Goal: Information Seeking & Learning: Learn about a topic

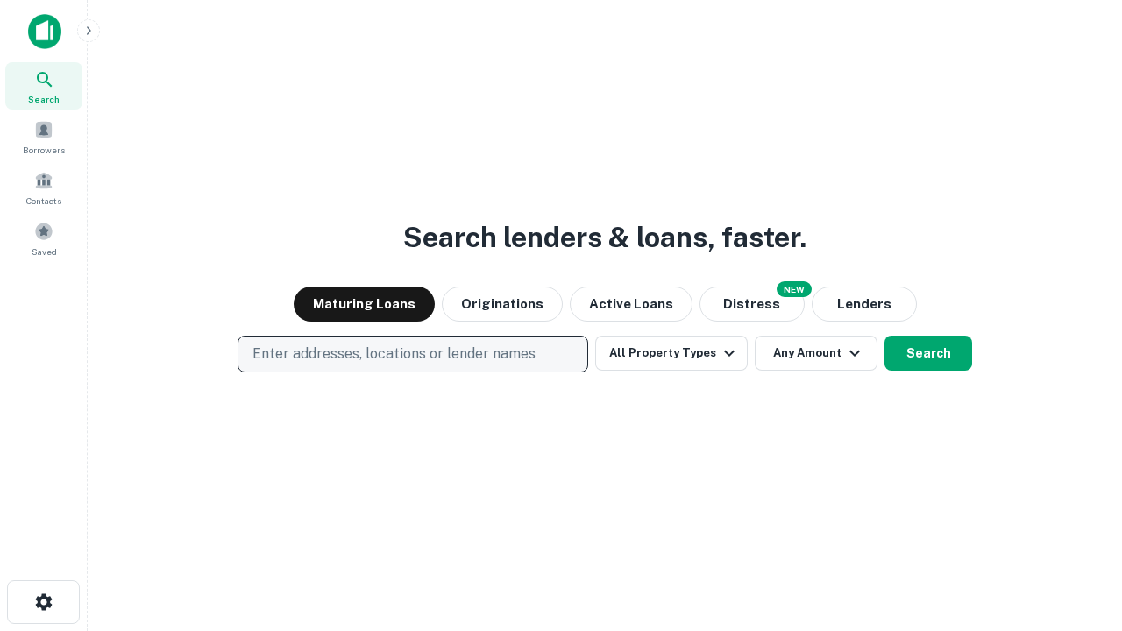
click at [412, 354] on p "Enter addresses, locations or lender names" at bounding box center [393, 354] width 283 height 21
type input "**********"
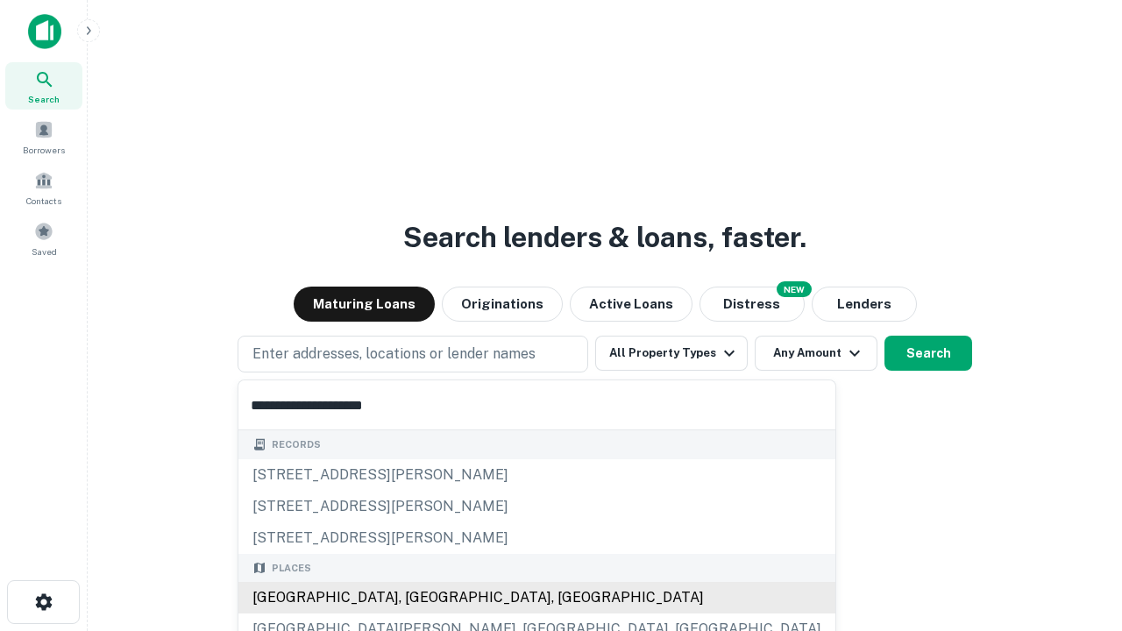
click at [419, 598] on div "[GEOGRAPHIC_DATA], [GEOGRAPHIC_DATA], [GEOGRAPHIC_DATA]" at bounding box center [536, 598] width 597 height 32
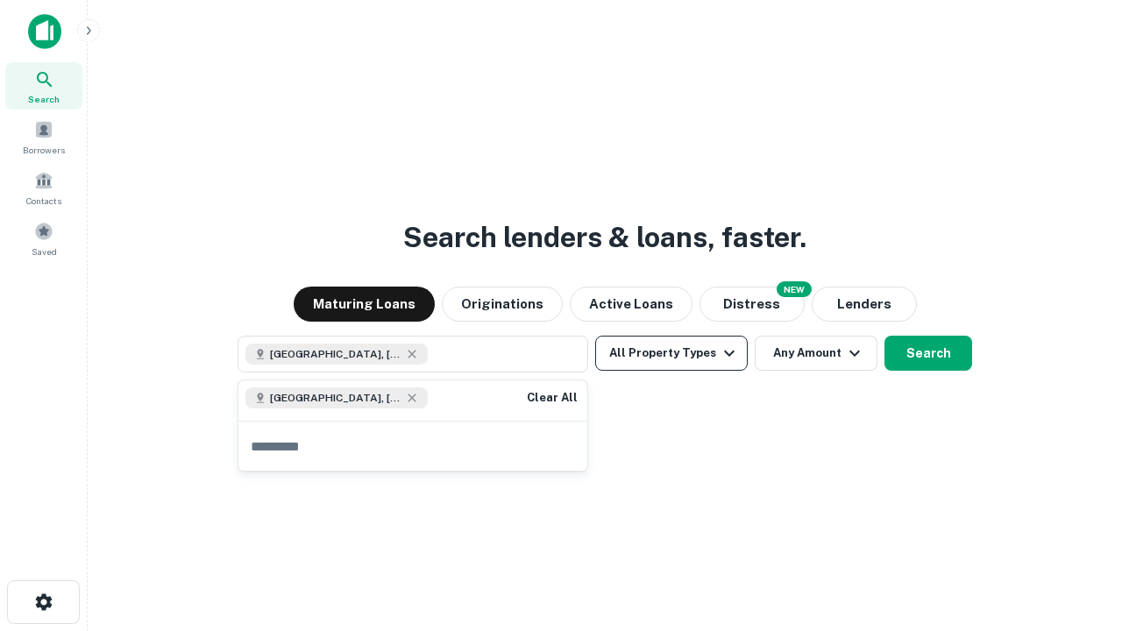
click at [671, 353] on button "All Property Types" at bounding box center [671, 353] width 153 height 35
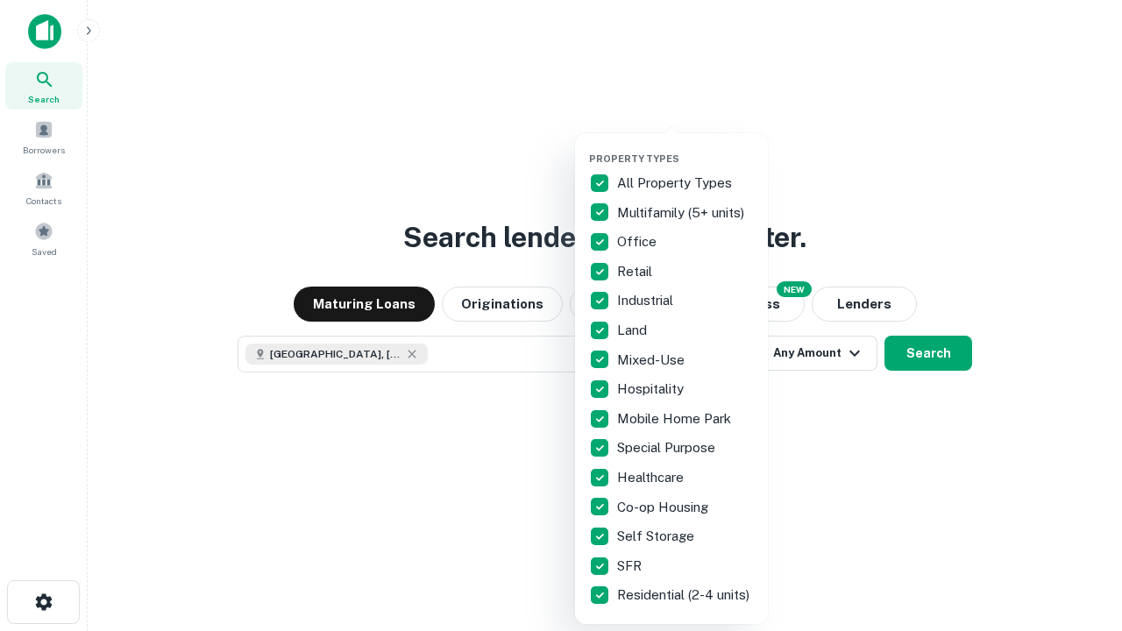
click at [686, 147] on button "button" at bounding box center [685, 147] width 193 height 1
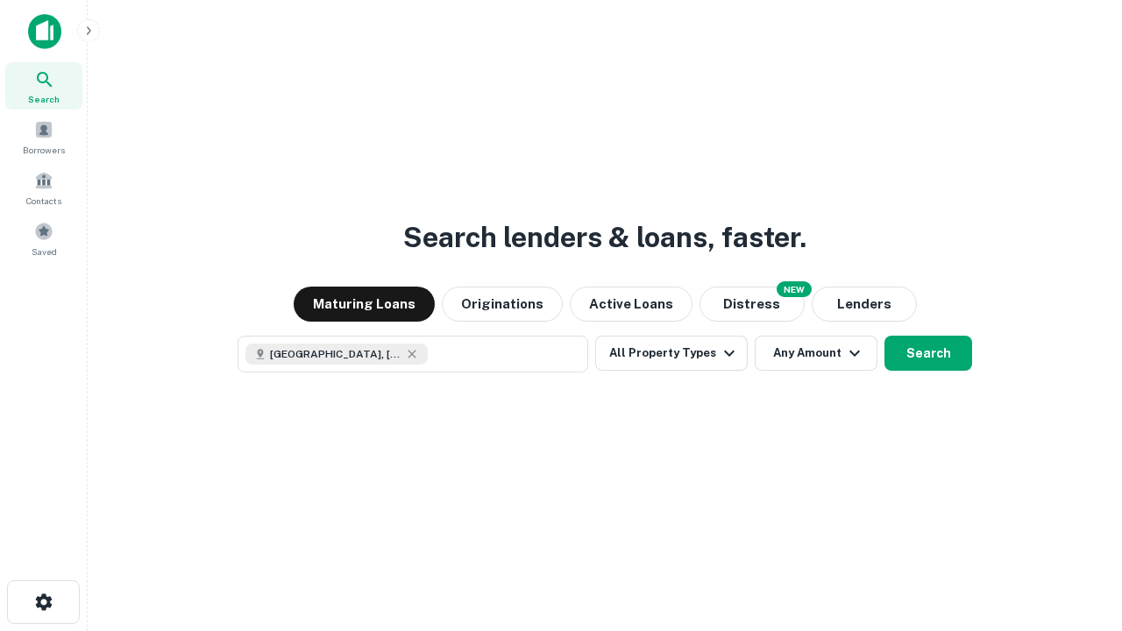
scroll to position [28, 0]
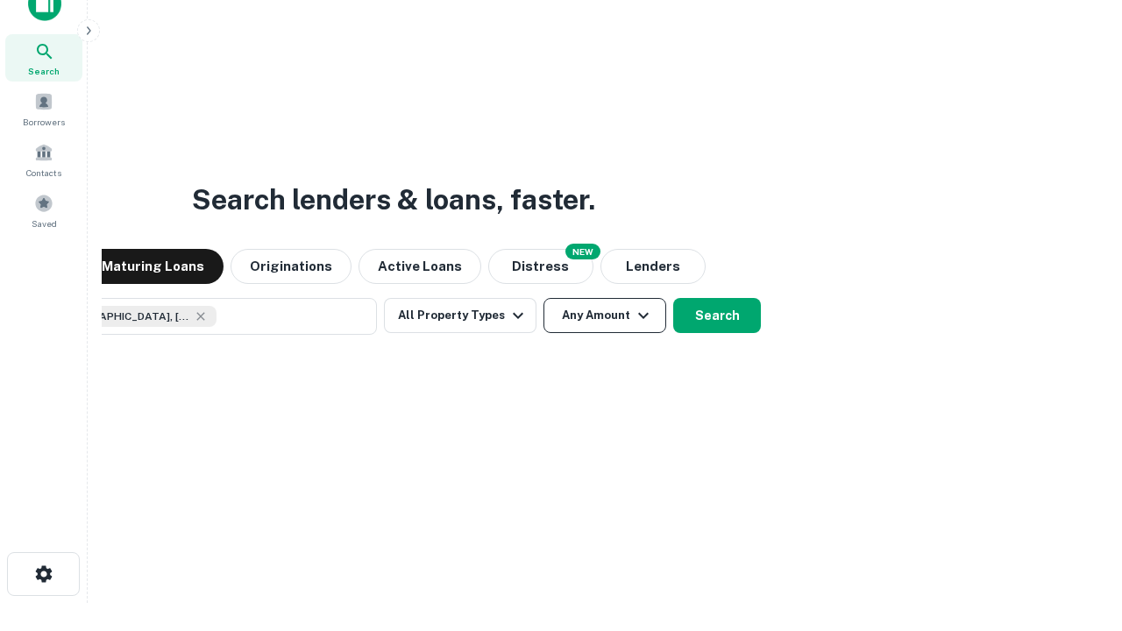
click at [544, 298] on button "Any Amount" at bounding box center [605, 315] width 123 height 35
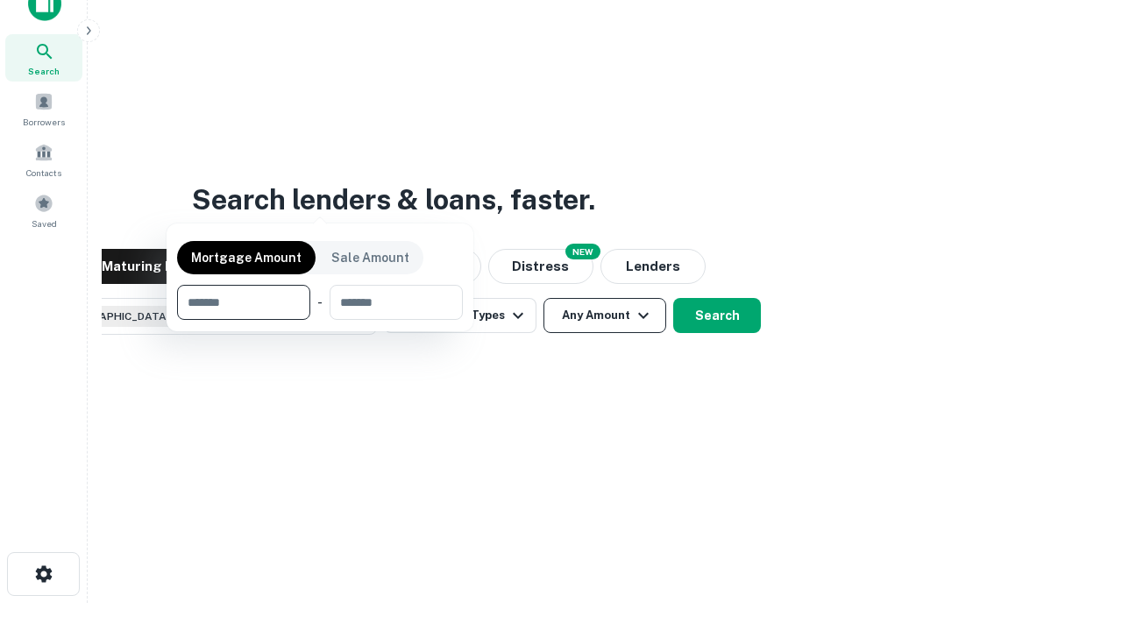
scroll to position [126, 496]
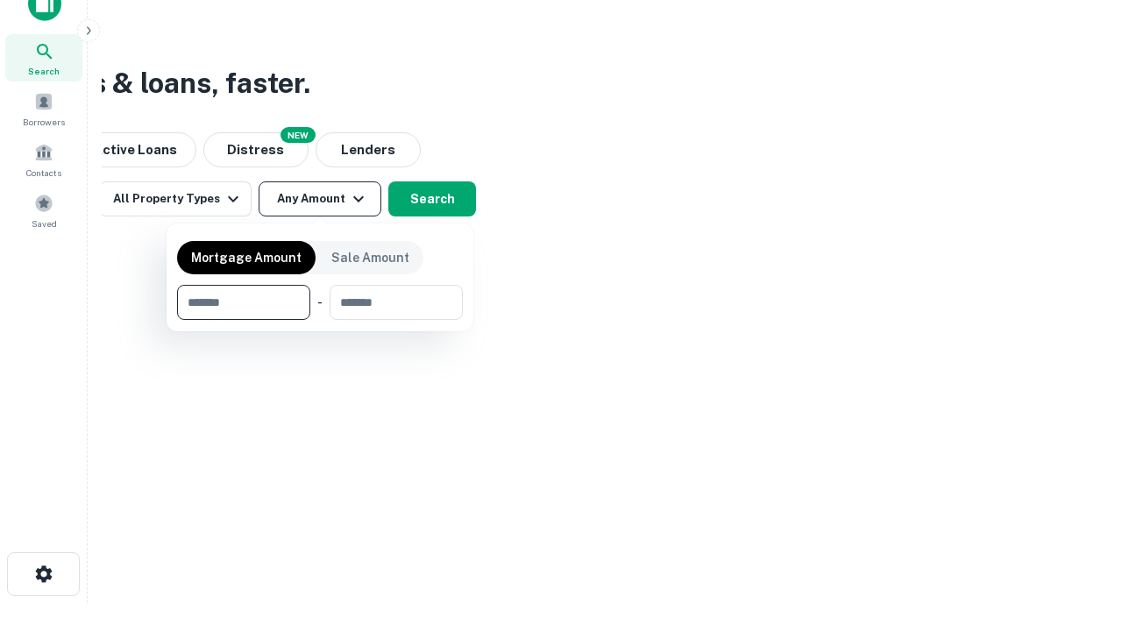
type input "*******"
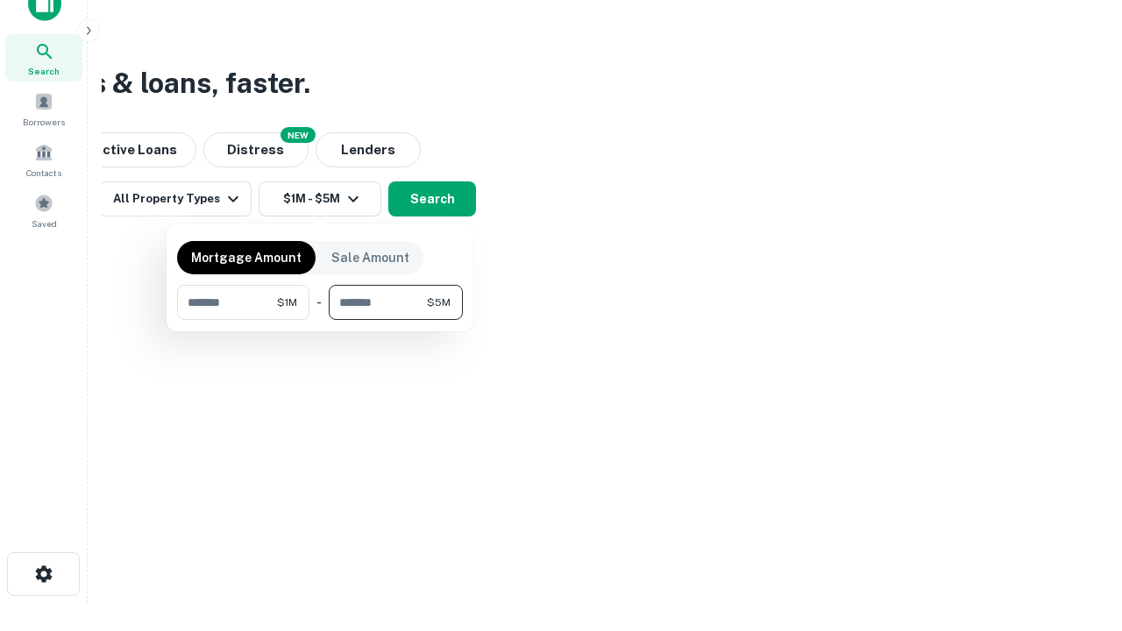
type input "*******"
click at [320, 320] on button "button" at bounding box center [320, 320] width 286 height 1
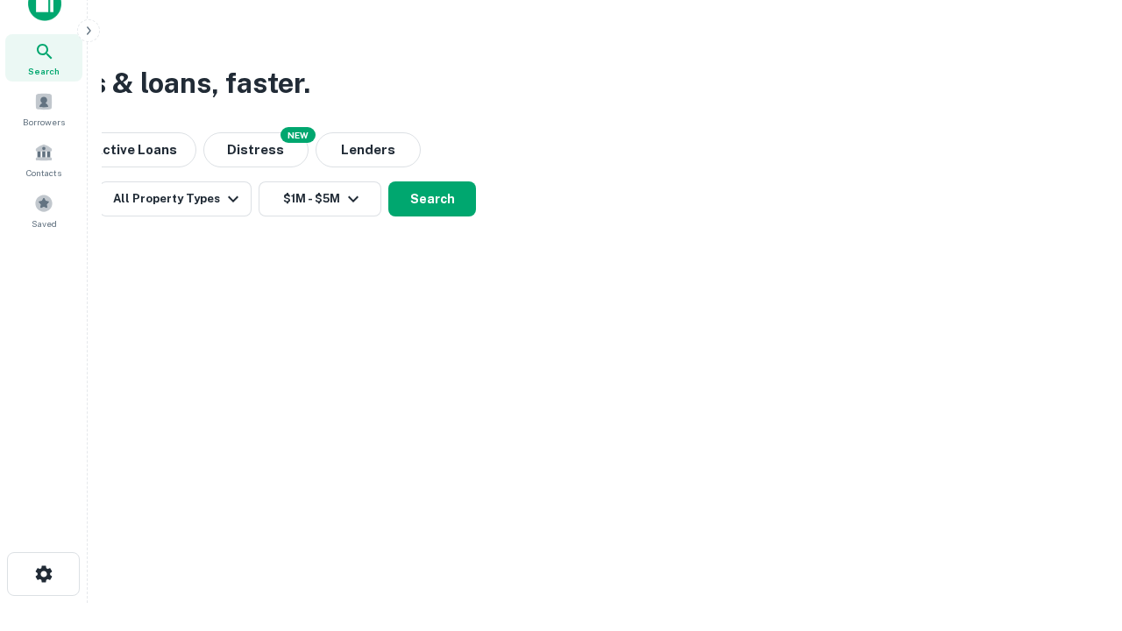
scroll to position [28, 0]
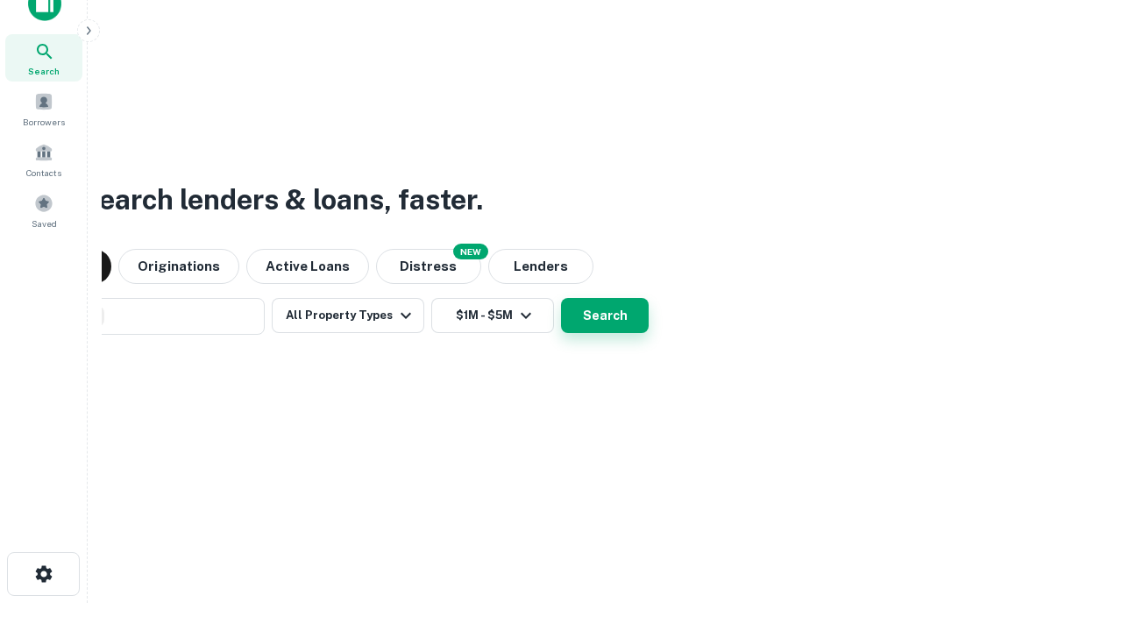
click at [561, 298] on button "Search" at bounding box center [605, 315] width 88 height 35
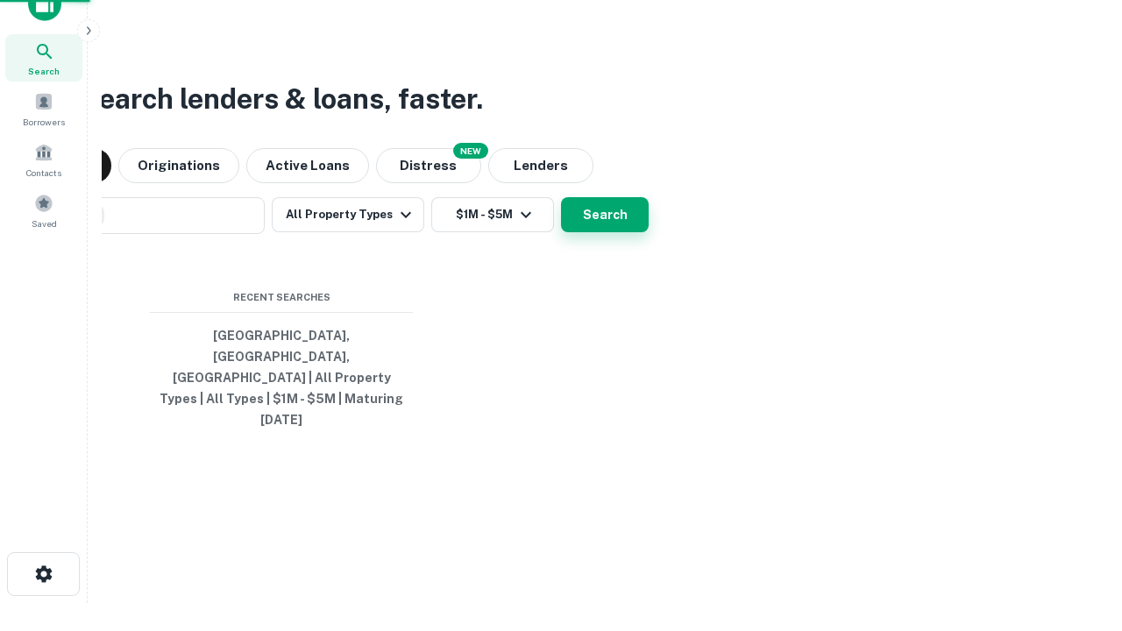
scroll to position [46, 496]
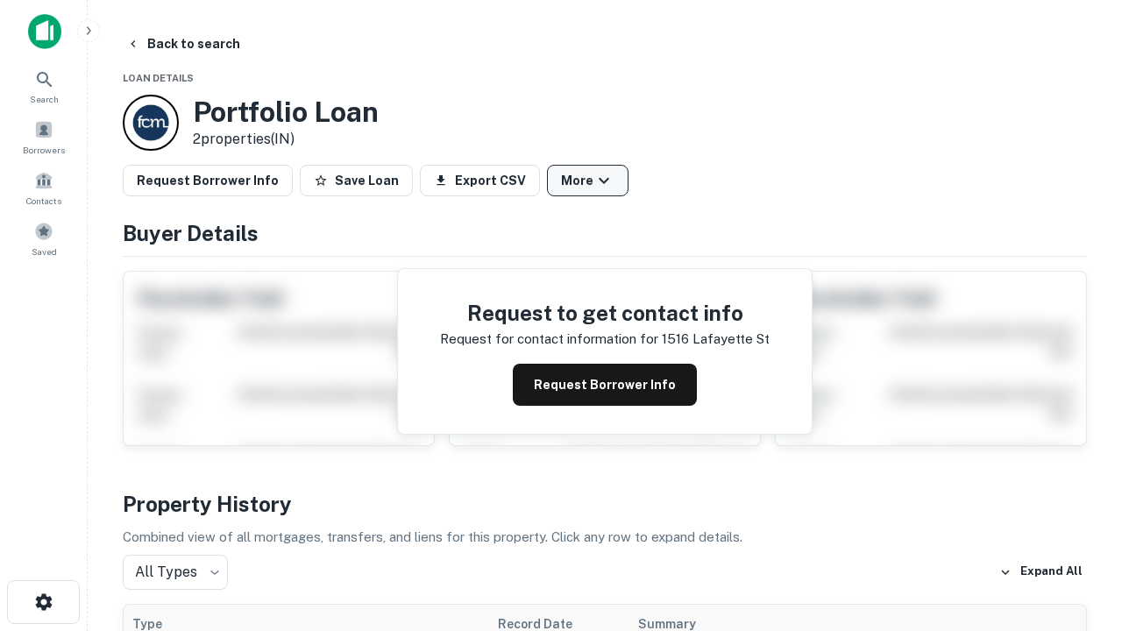
click at [587, 181] on button "More" at bounding box center [588, 181] width 82 height 32
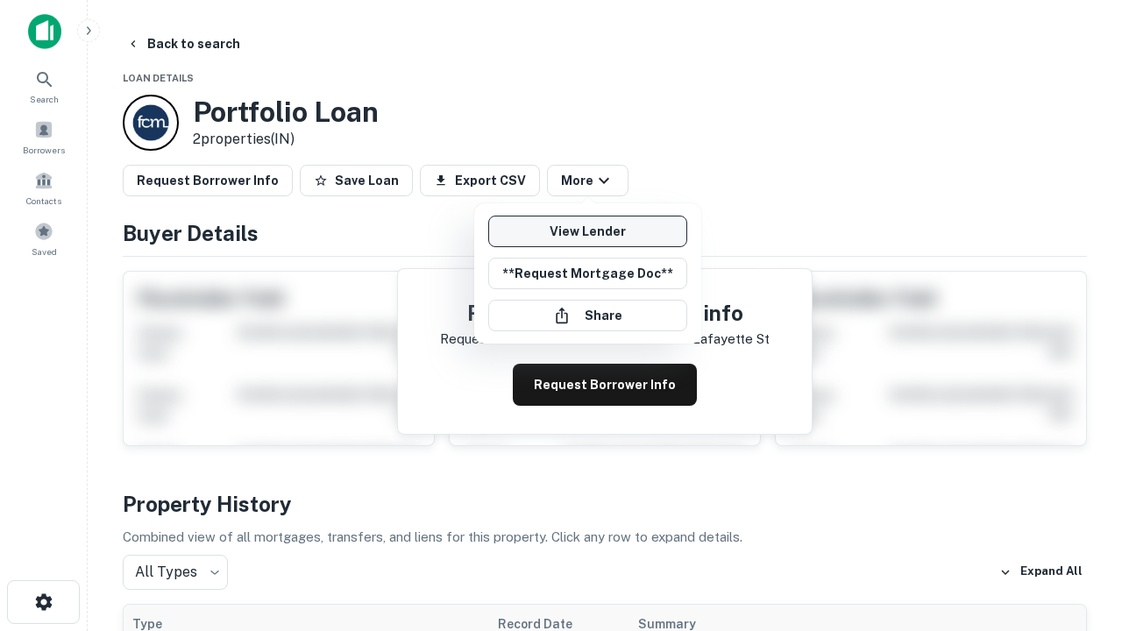
click at [587, 231] on link "View Lender" at bounding box center [587, 232] width 199 height 32
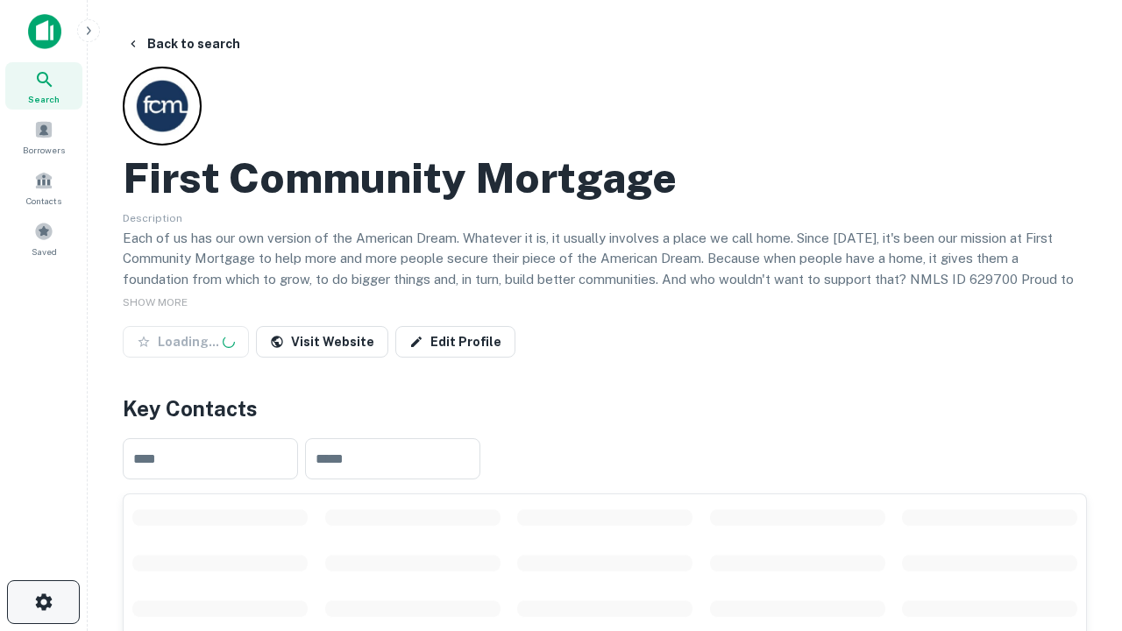
click at [43, 602] on icon "button" at bounding box center [43, 602] width 21 height 21
